Goal: Find specific page/section: Find specific page/section

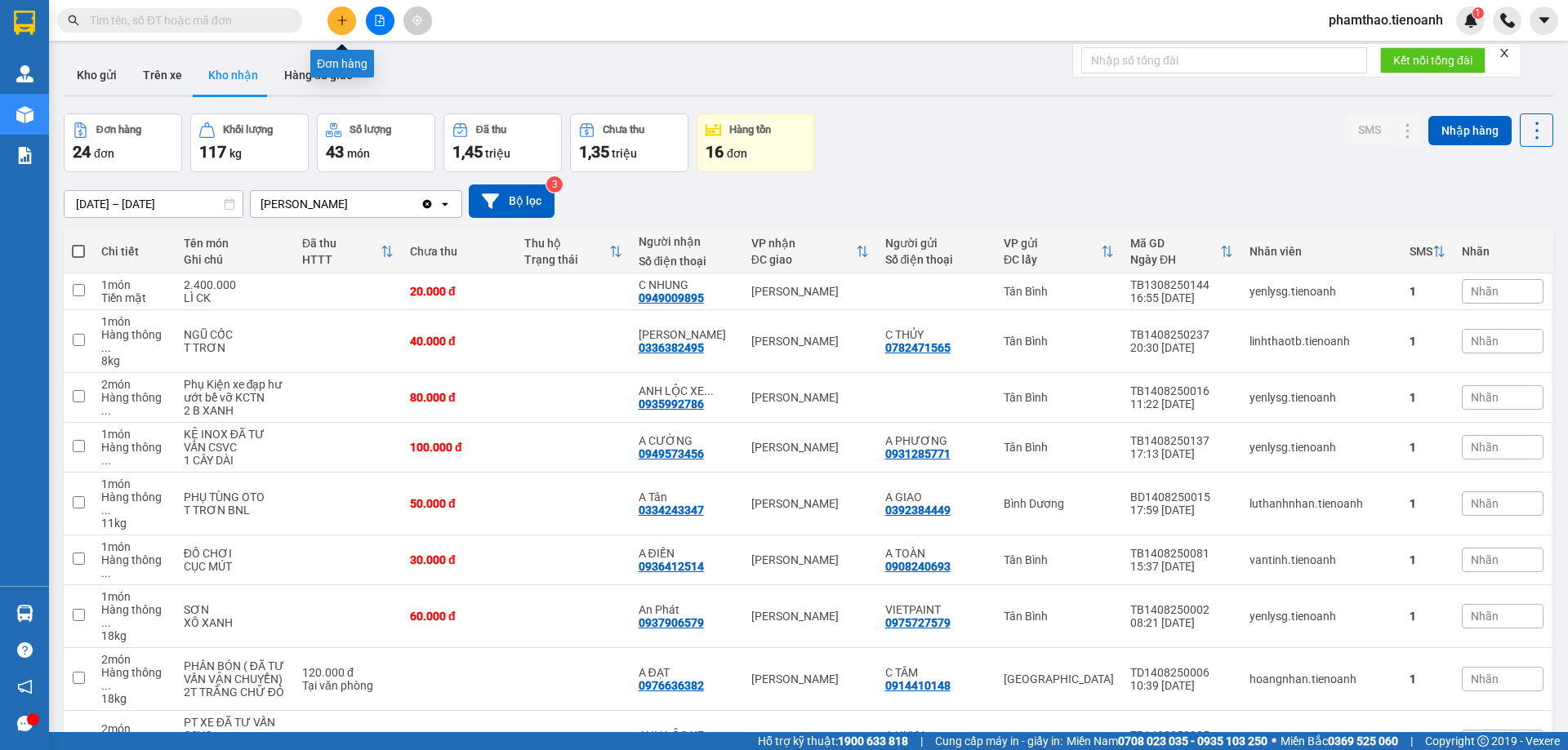
click at [353, 27] on button at bounding box center [341, 21] width 29 height 29
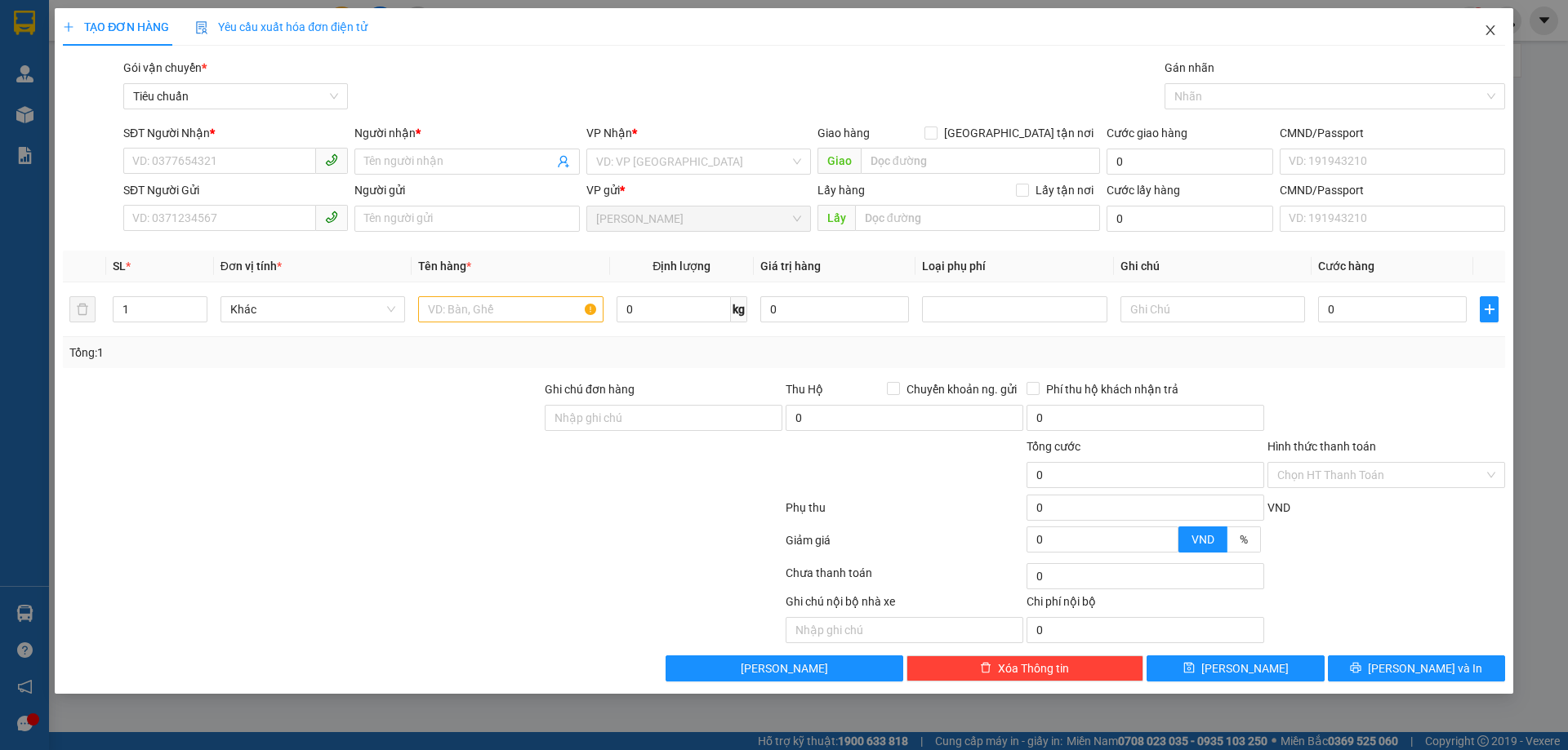
drag, startPoint x: 1497, startPoint y: 26, endPoint x: 0, endPoint y: 235, distance: 1511.5
click at [1496, 27] on span "Close" at bounding box center [1489, 30] width 46 height 46
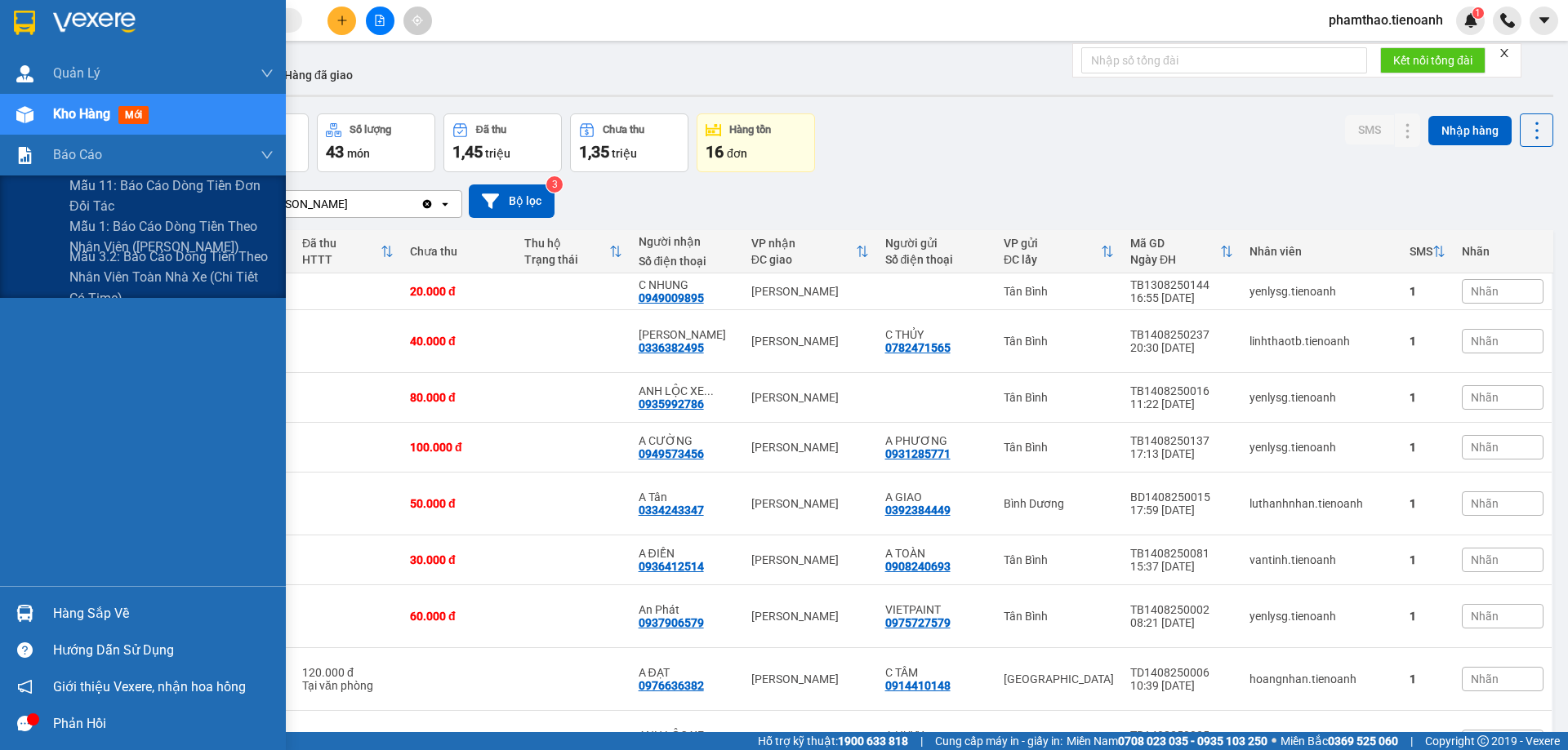
drag, startPoint x: 123, startPoint y: 230, endPoint x: 449, endPoint y: 196, distance: 327.8
click at [114, 233] on span "Mẫu 1: Báo cáo dòng tiền theo nhân viên ([PERSON_NAME])" at bounding box center [171, 237] width 204 height 41
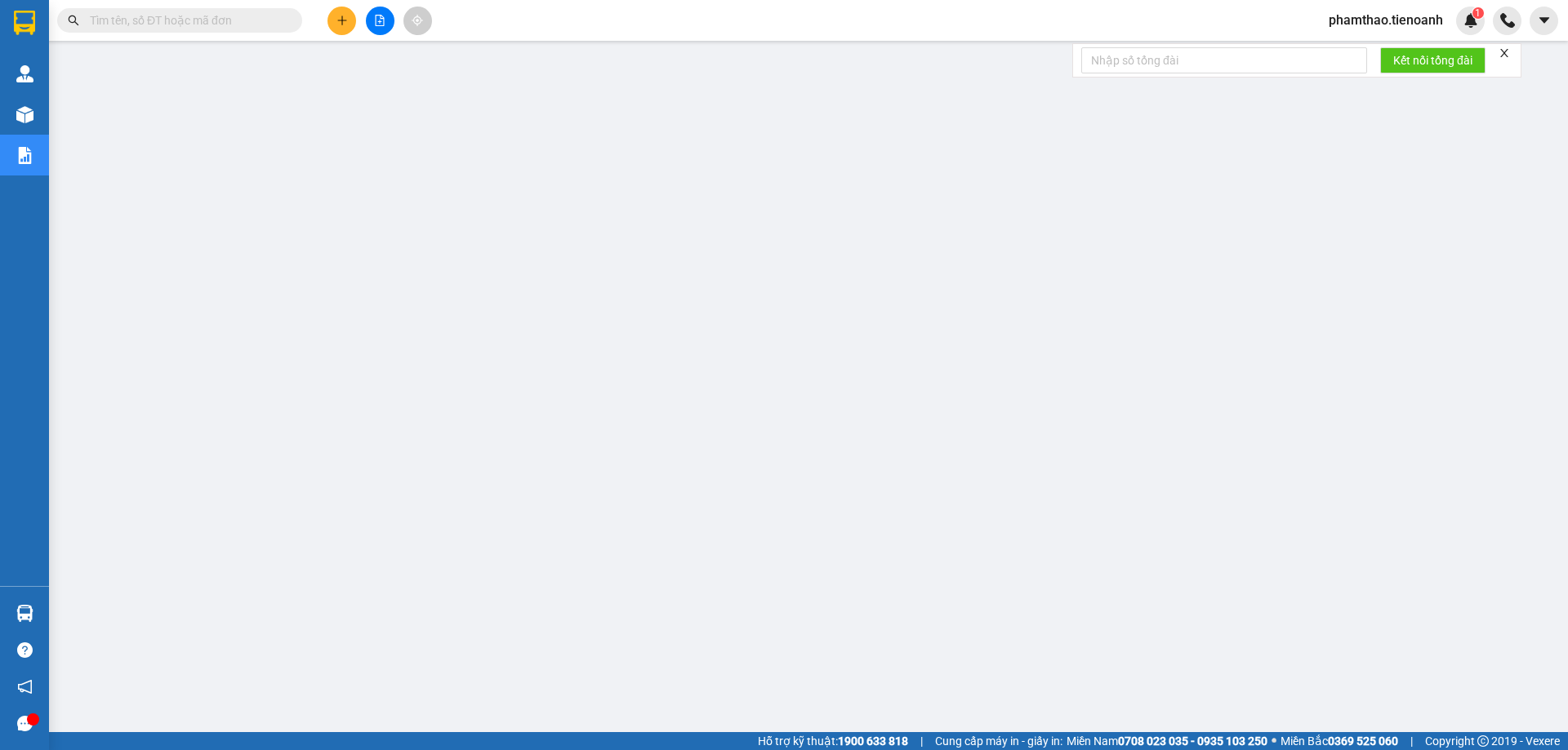
click at [1503, 55] on icon "close" at bounding box center [1503, 53] width 12 height 12
